Goal: Task Accomplishment & Management: Complete application form

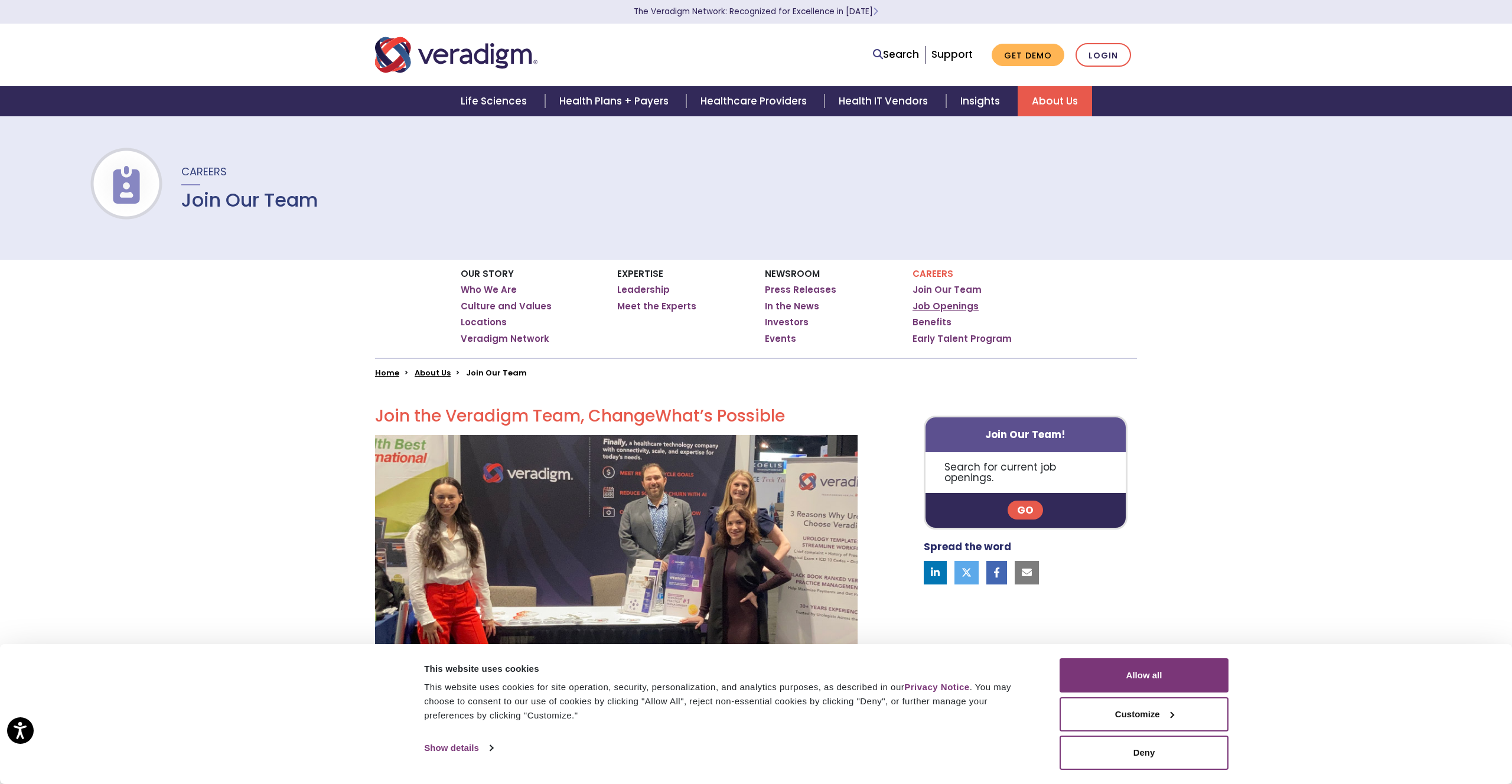
click at [931, 304] on link "Job Openings" at bounding box center [945, 306] width 67 height 12
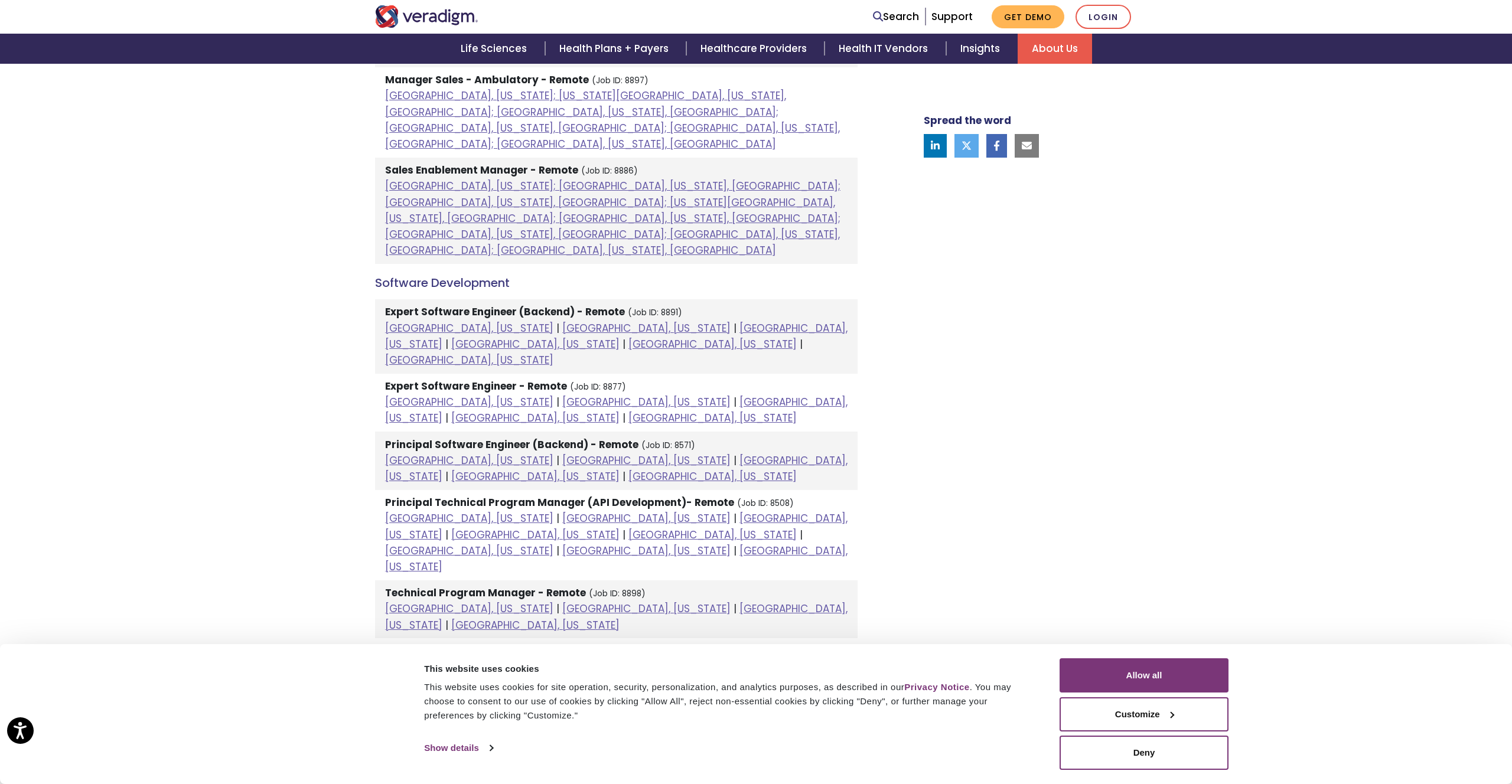
scroll to position [1298, 0]
click at [513, 583] on strong "Technical Program Manager - Remote" at bounding box center [485, 591] width 201 height 15
click at [580, 599] on link "[GEOGRAPHIC_DATA], [US_STATE]" at bounding box center [616, 614] width 462 height 30
